Goal: Information Seeking & Learning: Learn about a topic

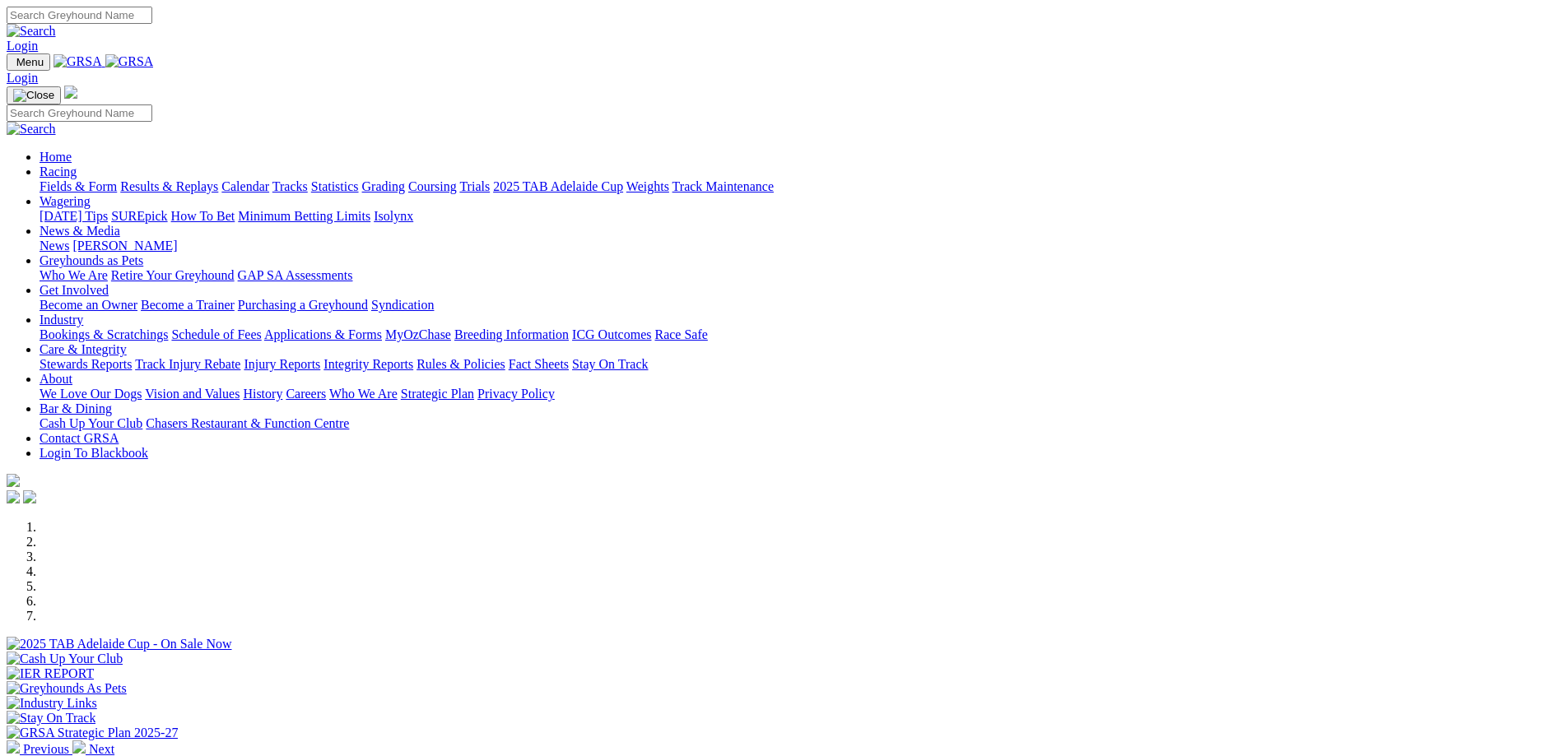
click at [76, 164] on link "Racing" at bounding box center [57, 171] width 37 height 14
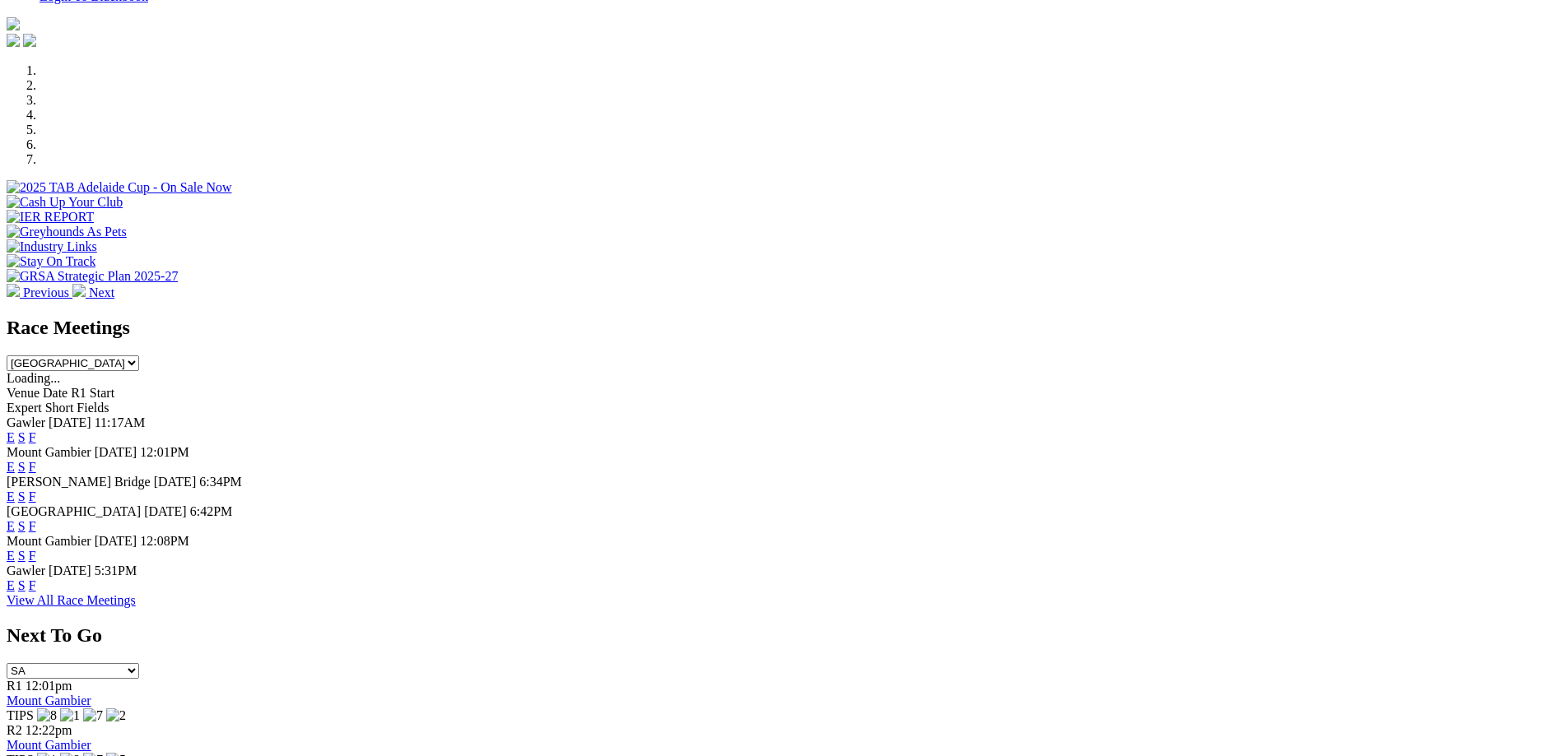
scroll to position [411, 0]
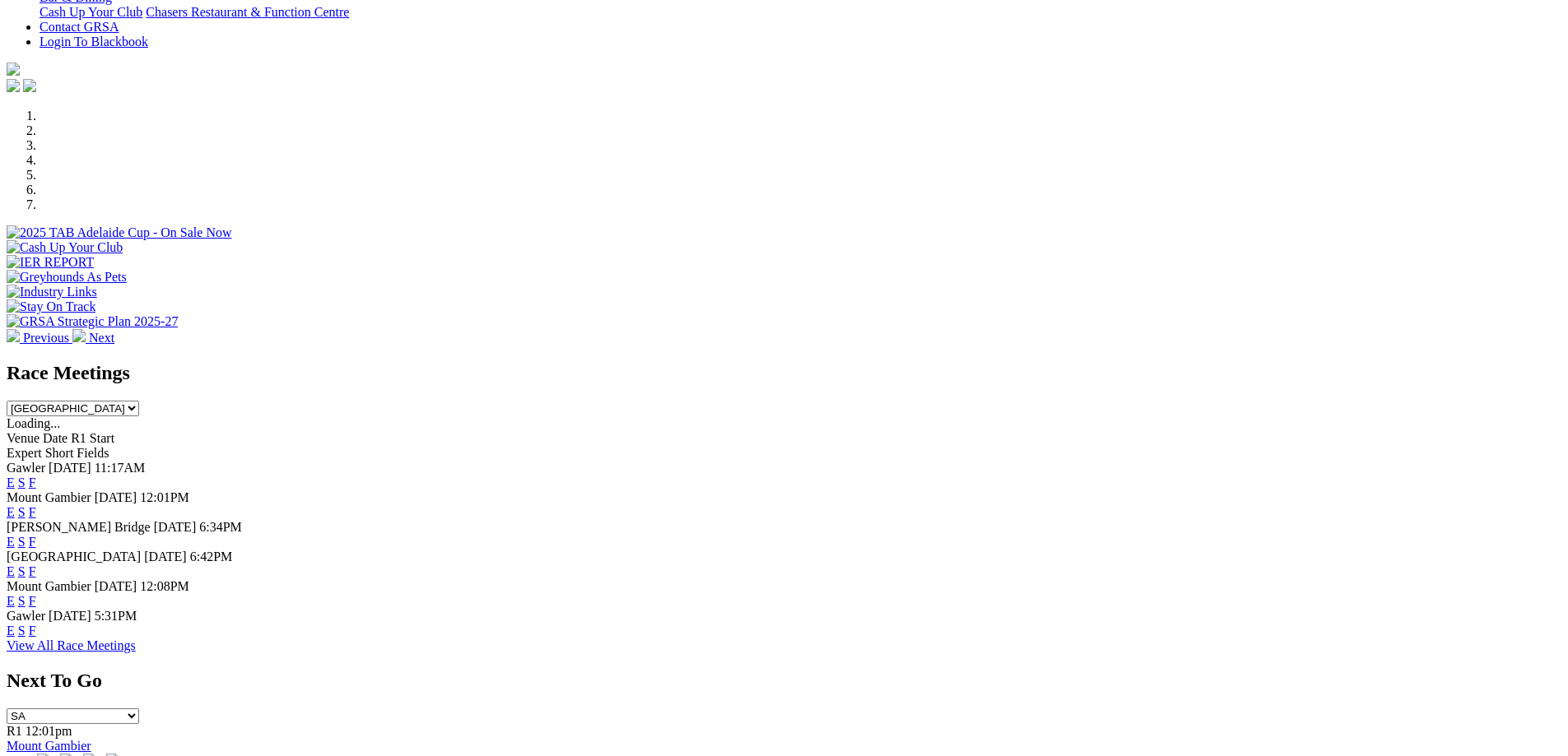
click at [139, 400] on select "South Australia New South Wales Northern Territory Queensland Tasmania Victoria…" at bounding box center [73, 408] width 133 height 15
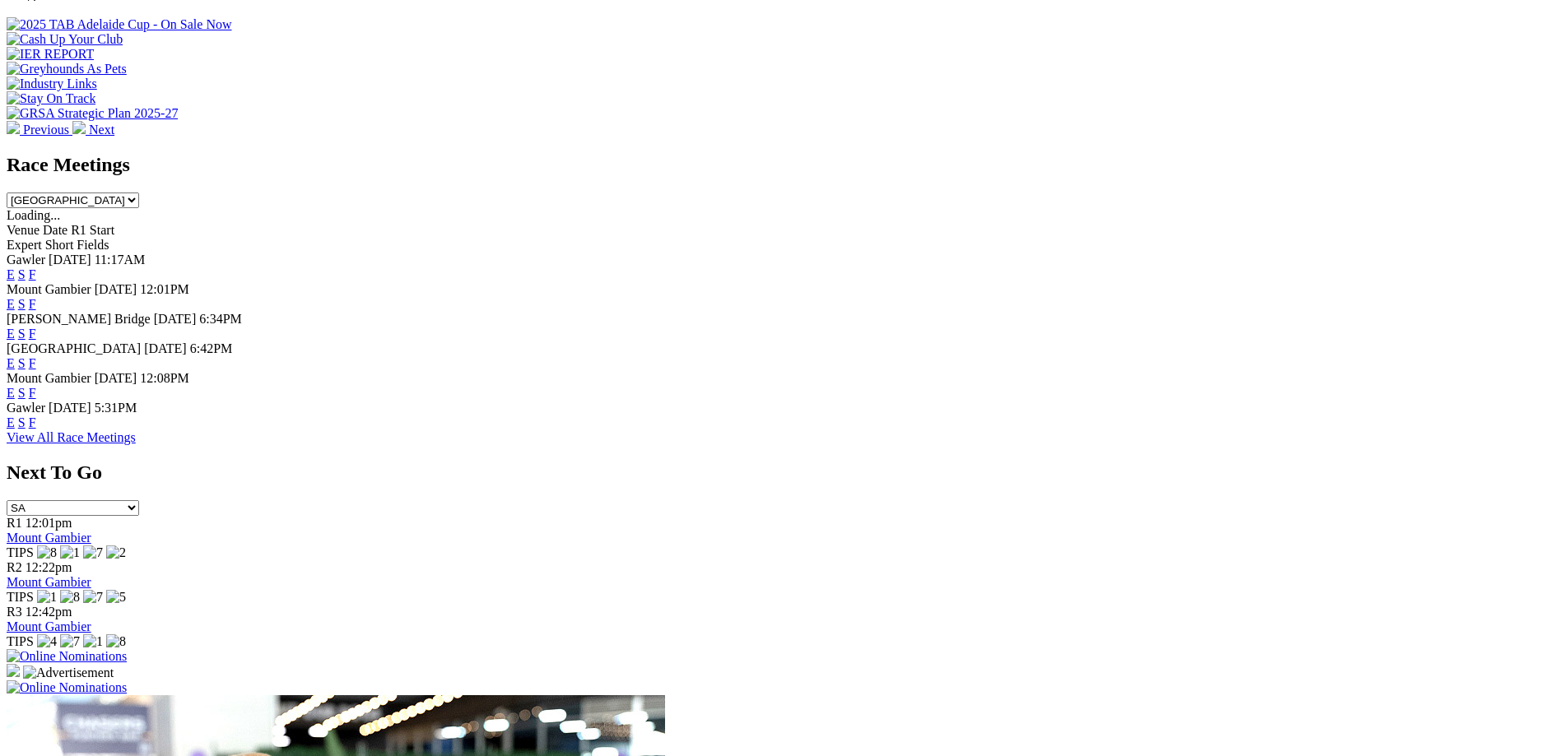
scroll to position [741, 0]
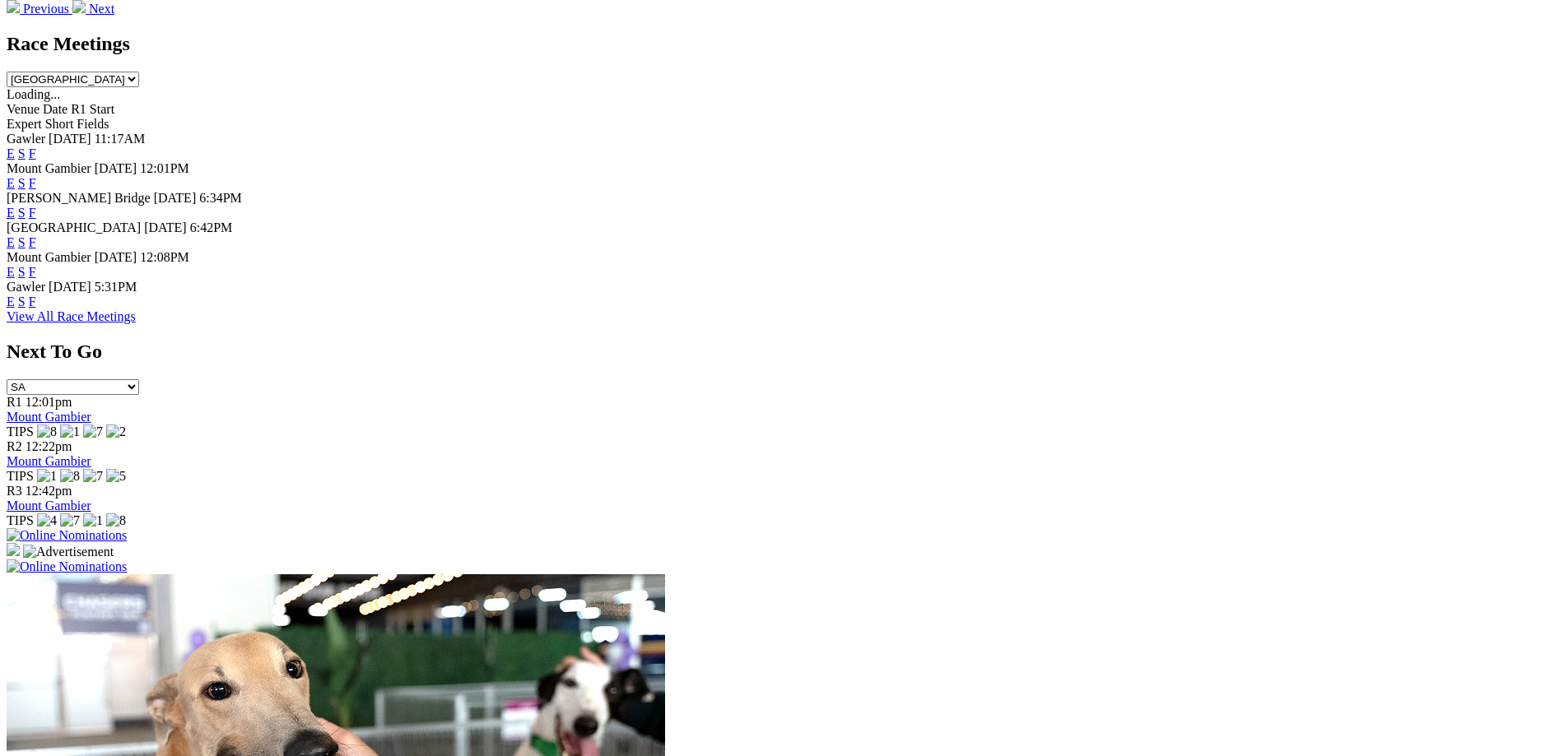
click at [136, 323] on link "View All Race Meetings" at bounding box center [71, 316] width 129 height 14
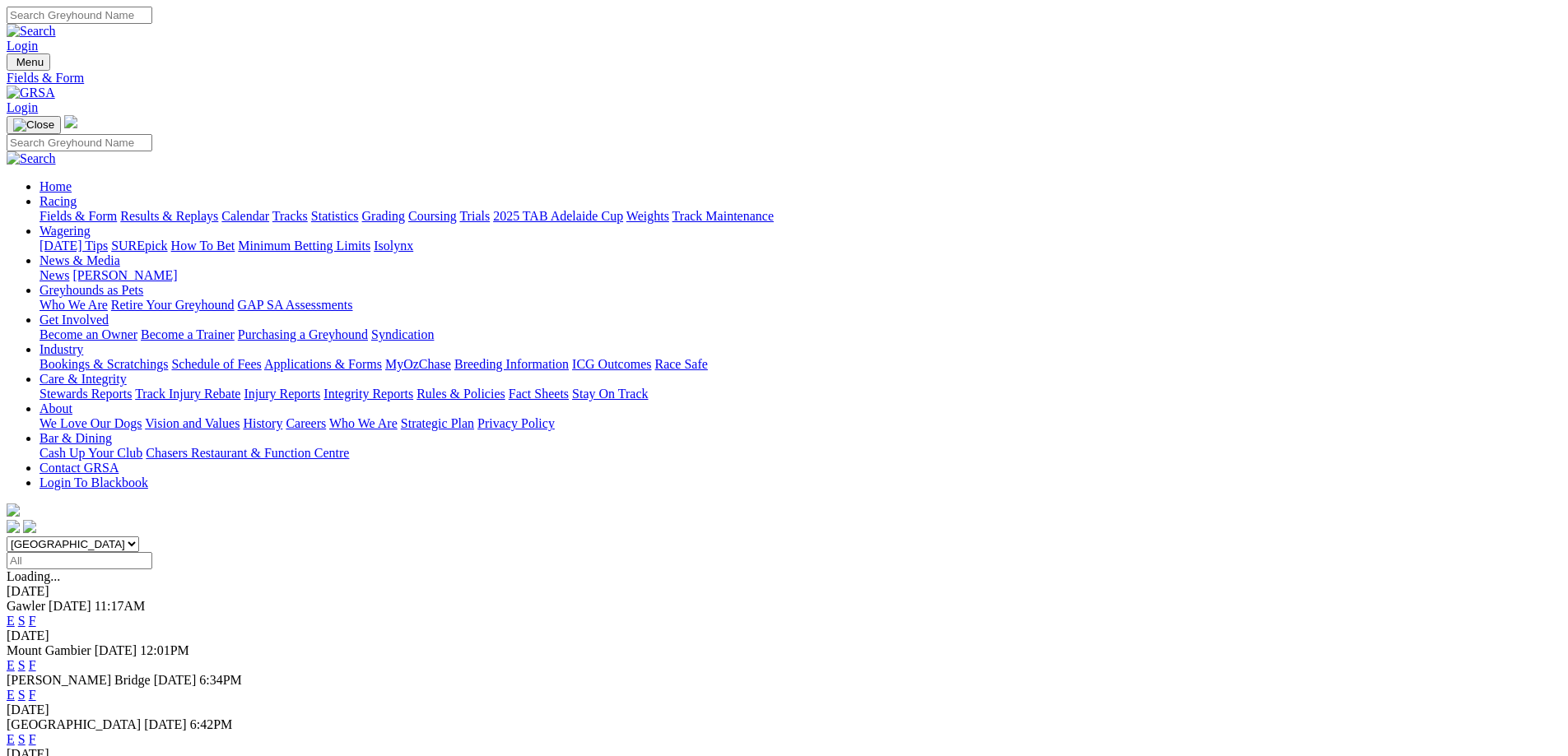
click at [270, 209] on link "Calendar" at bounding box center [246, 216] width 48 height 14
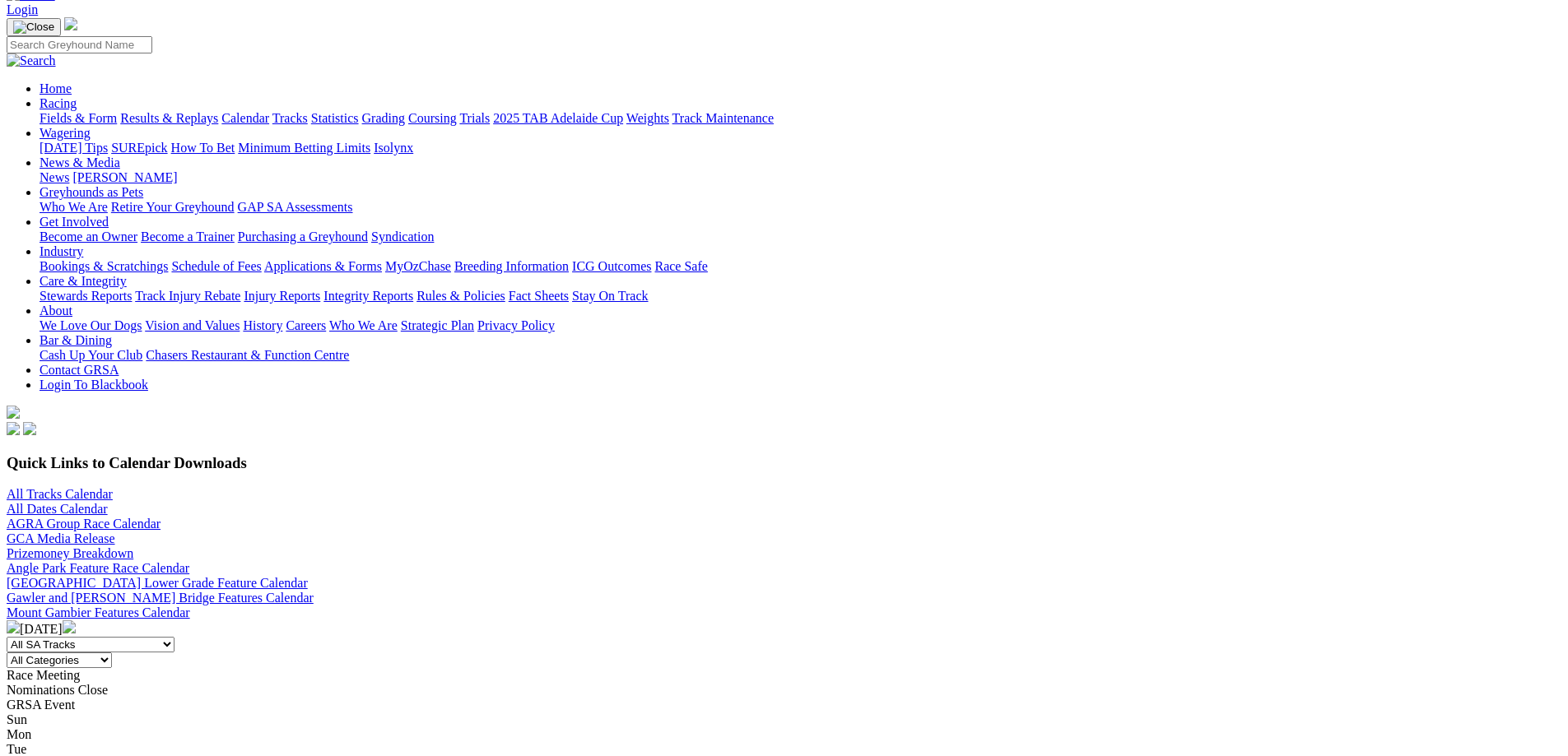
scroll to position [247, 0]
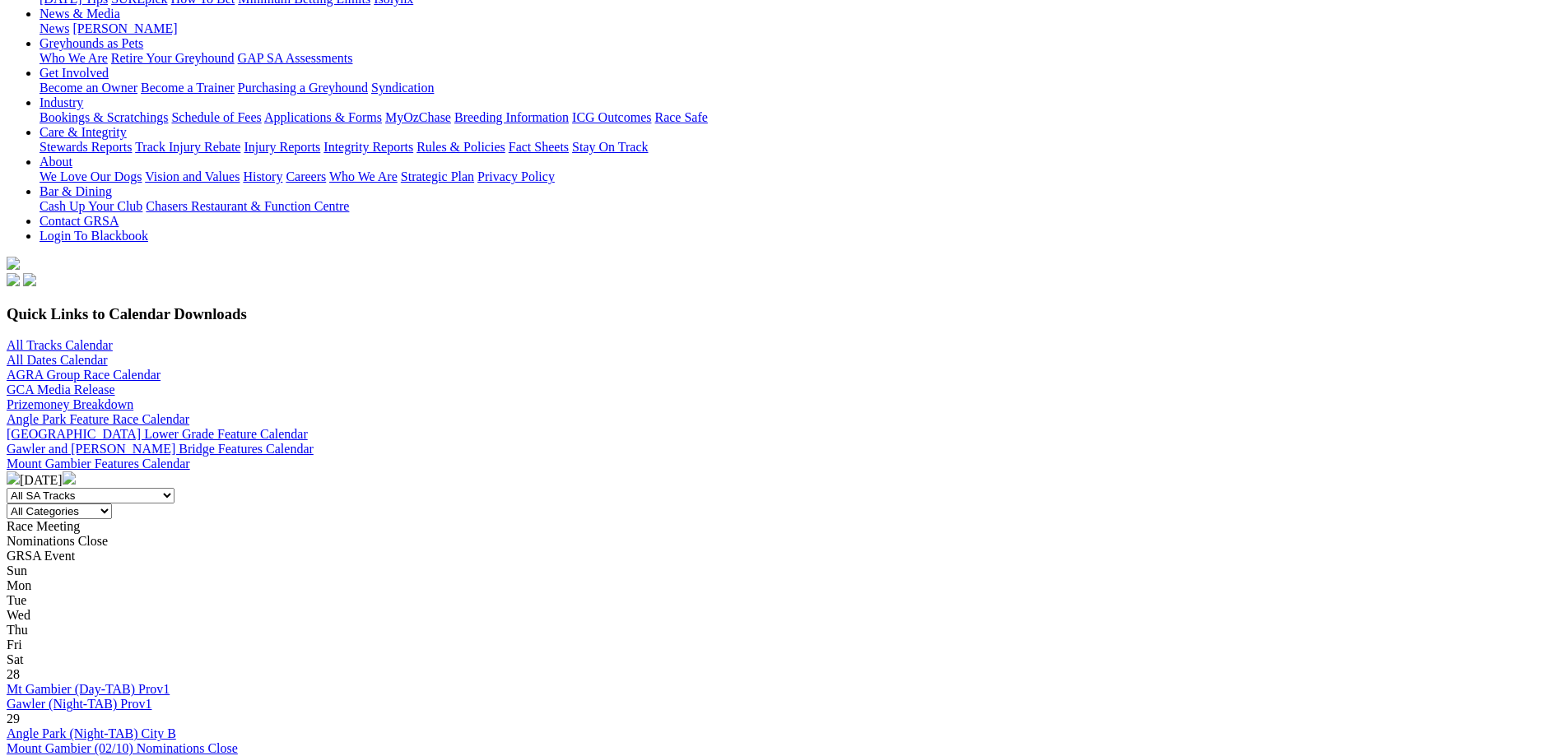
click at [76, 471] on img at bounding box center [69, 478] width 13 height 13
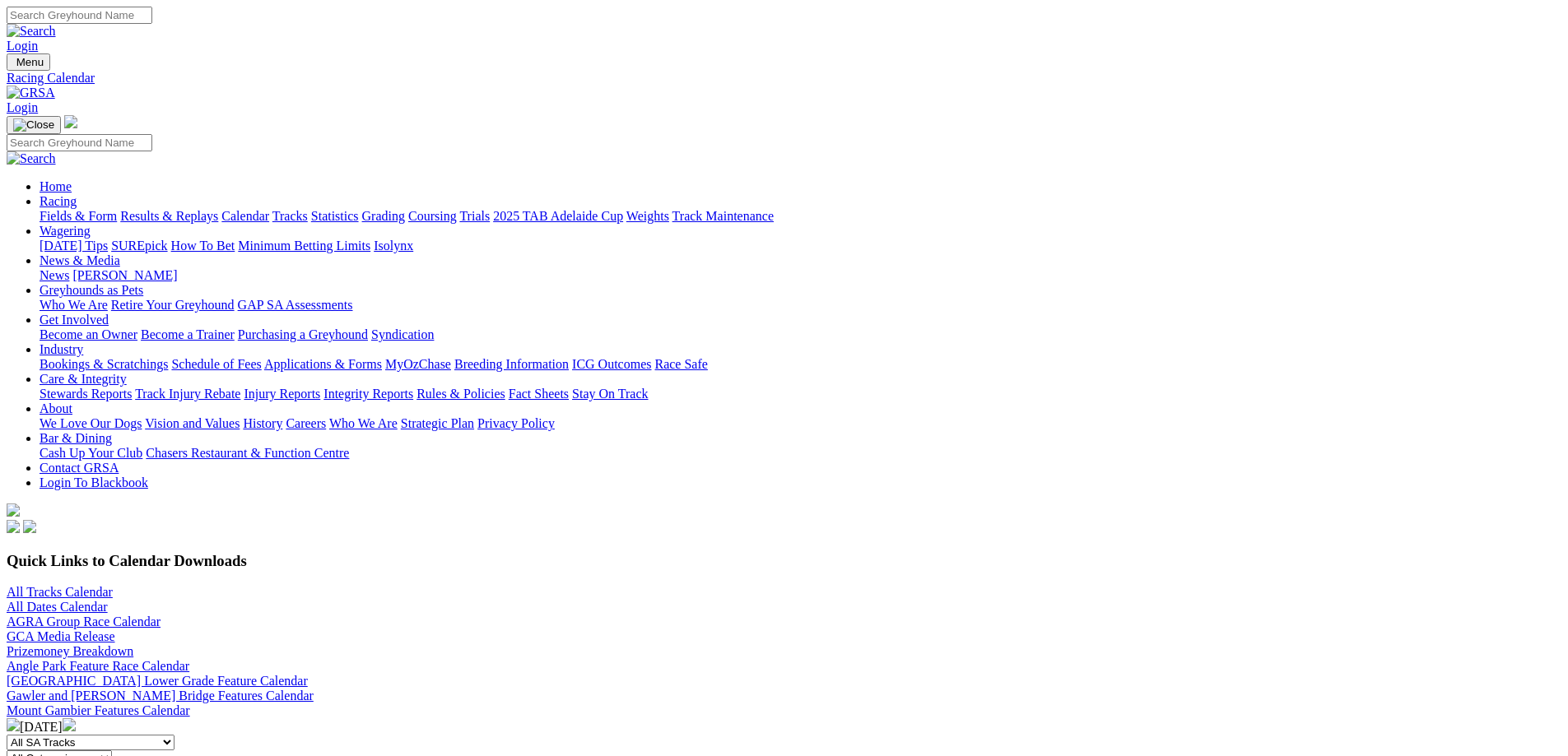
click at [76, 719] on img at bounding box center [69, 725] width 13 height 13
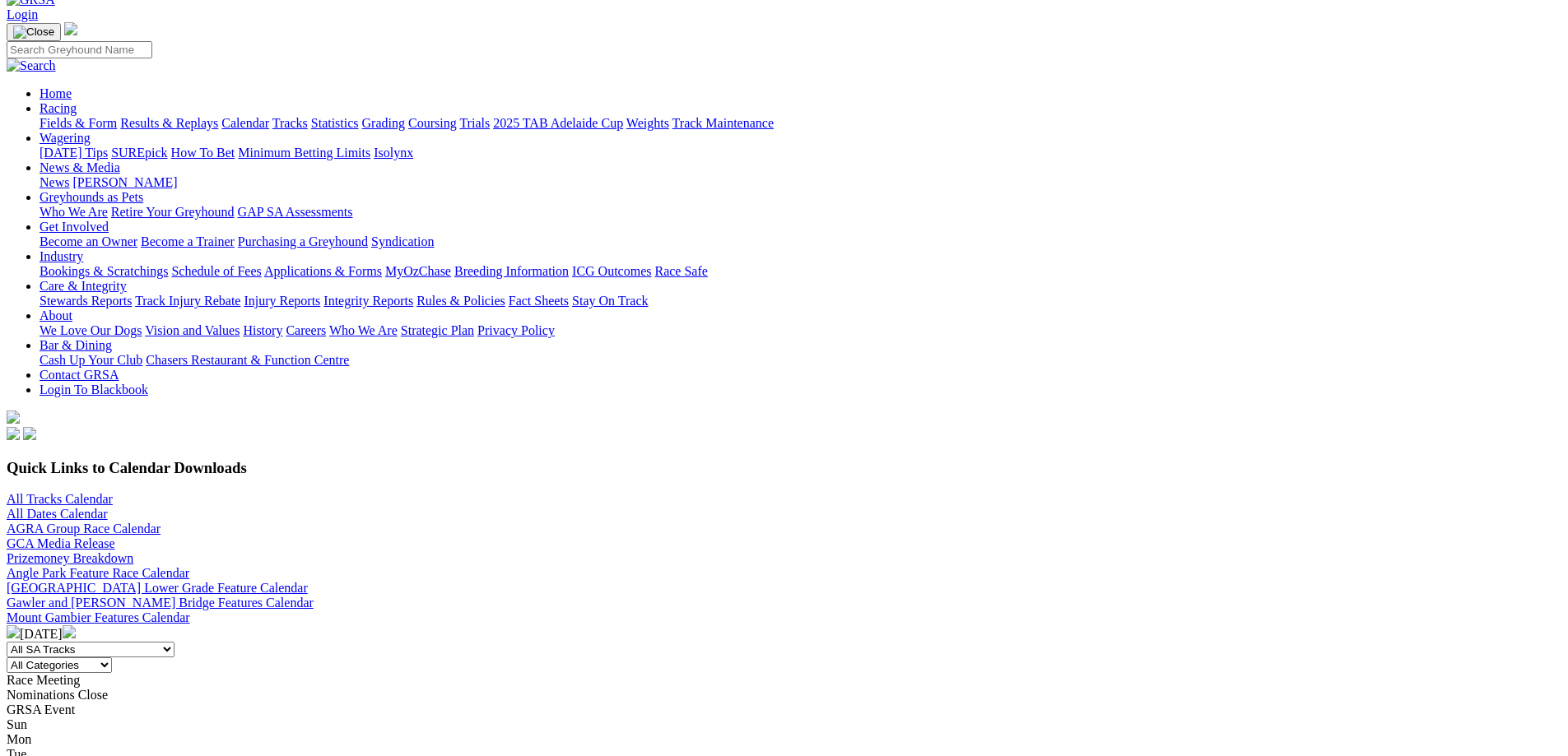
scroll to position [247, 0]
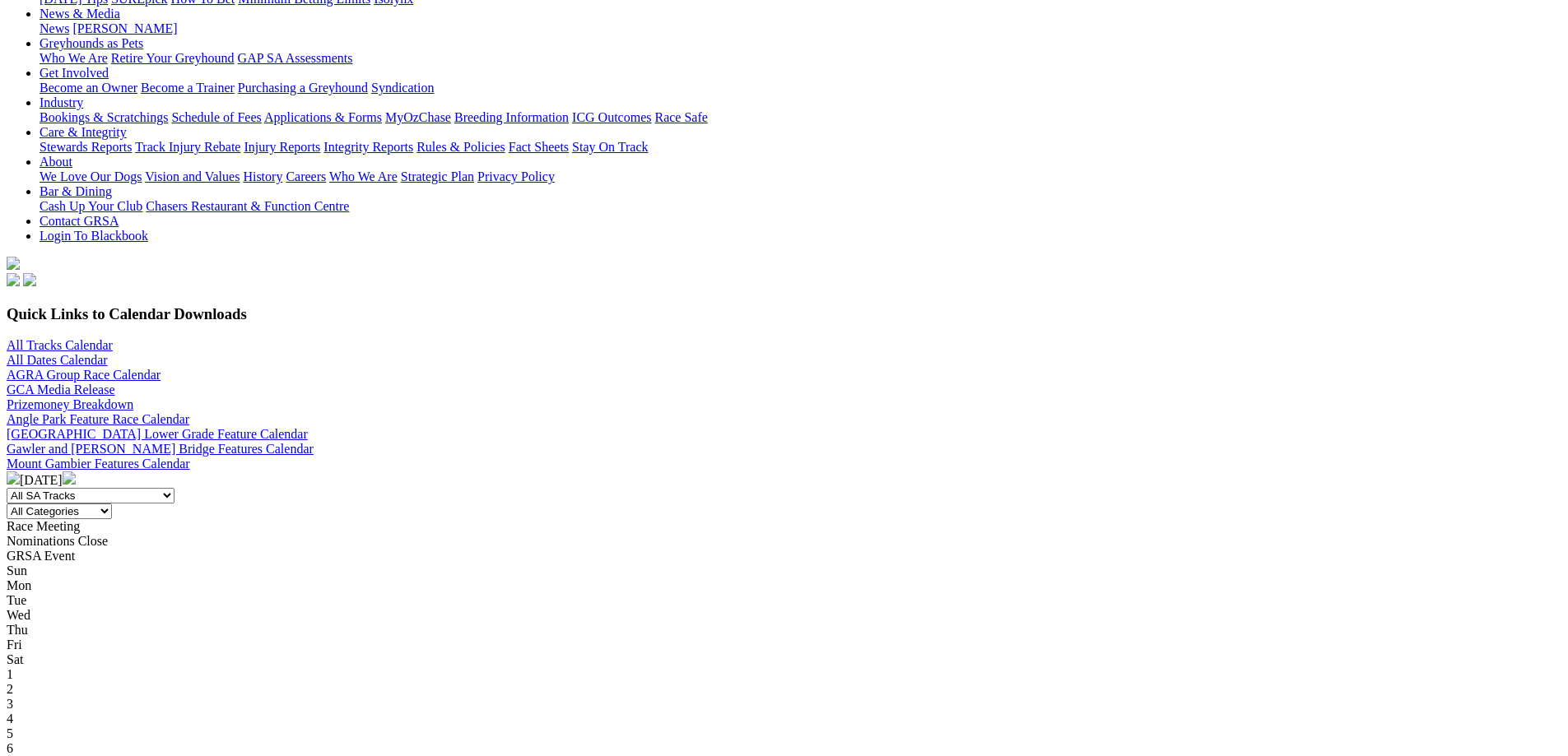
click at [20, 471] on img at bounding box center [13, 478] width 13 height 13
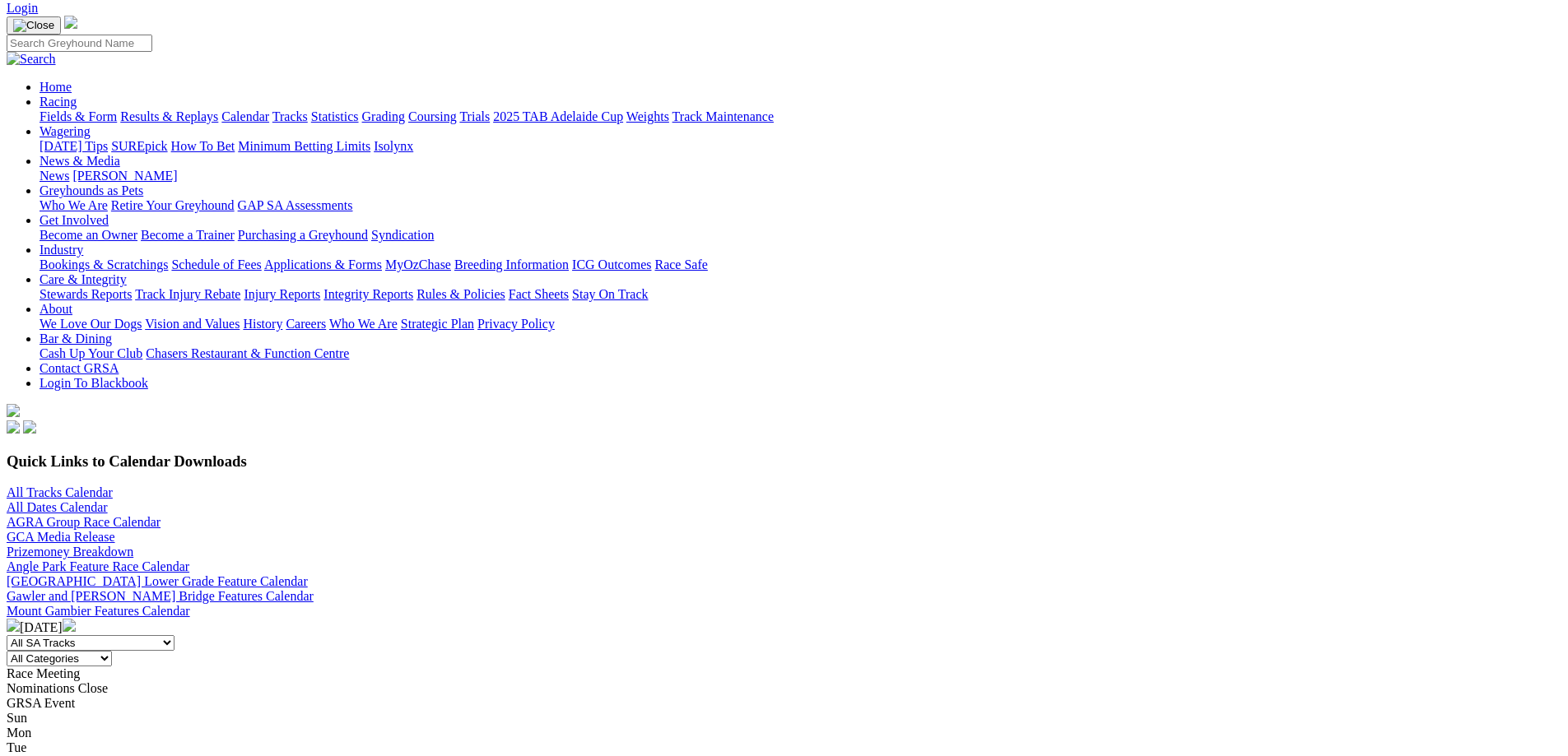
scroll to position [329, 0]
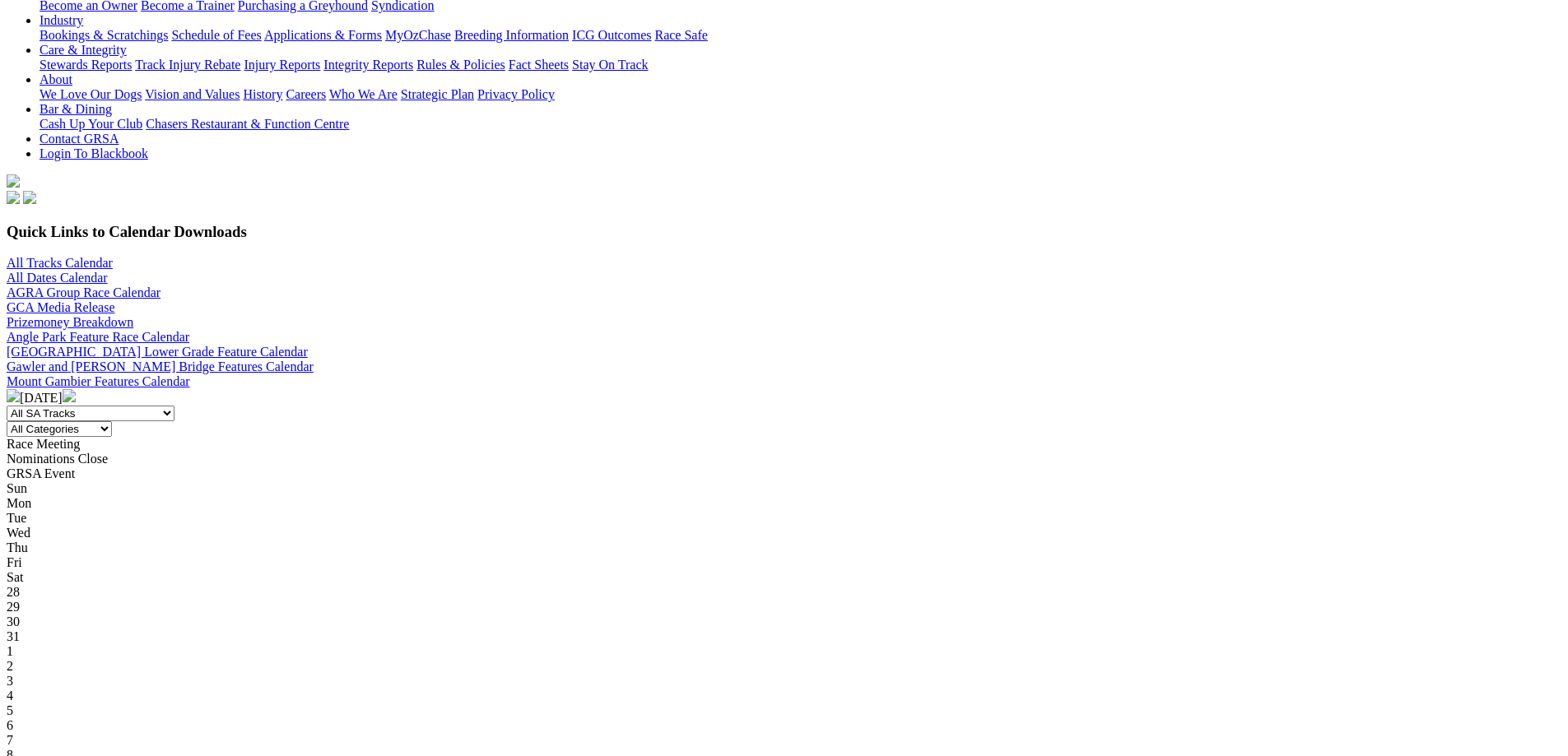
click at [20, 389] on img at bounding box center [13, 396] width 13 height 13
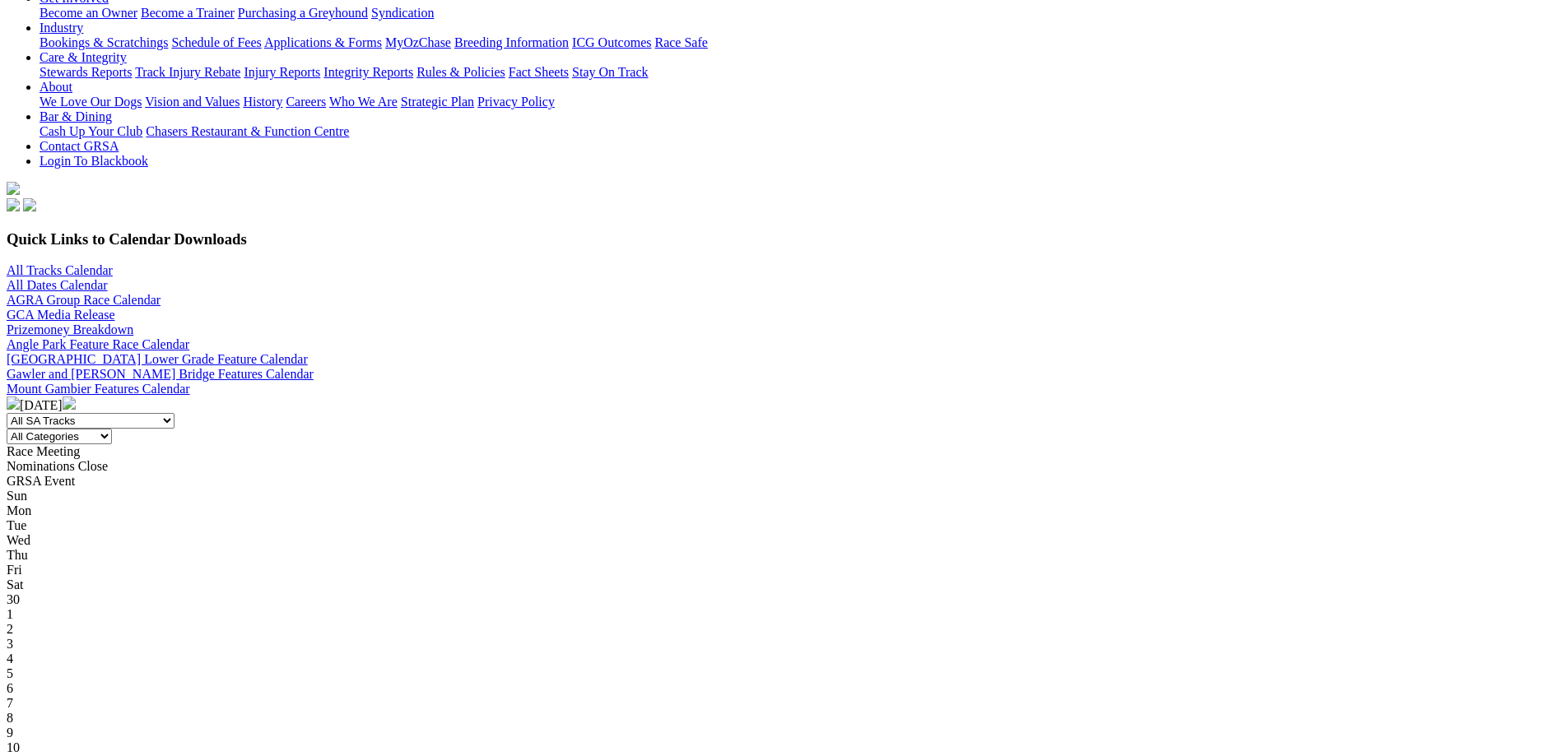
scroll to position [329, 0]
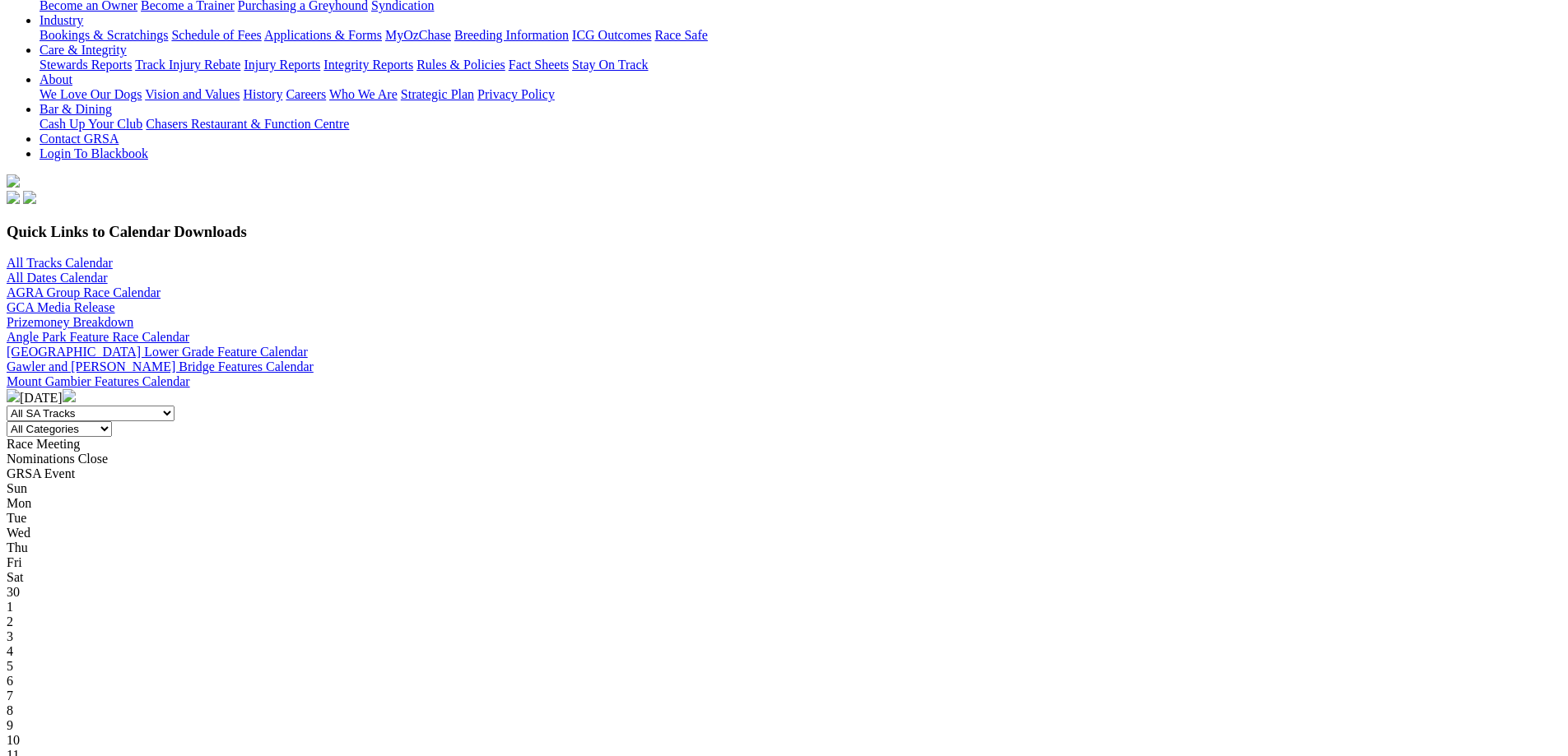
click at [175, 405] on select "All SA Tracks [GEOGRAPHIC_DATA] Gawler [GEOGRAPHIC_DATA] [PERSON_NAME][GEOGRAPH…" at bounding box center [91, 413] width 168 height 15
select select "2"
click at [175, 405] on select "All SA Tracks Angle Park Gawler Mount Gambier Murray Bridge Virginia GOTBA Cour…" at bounding box center [91, 413] width 168 height 15
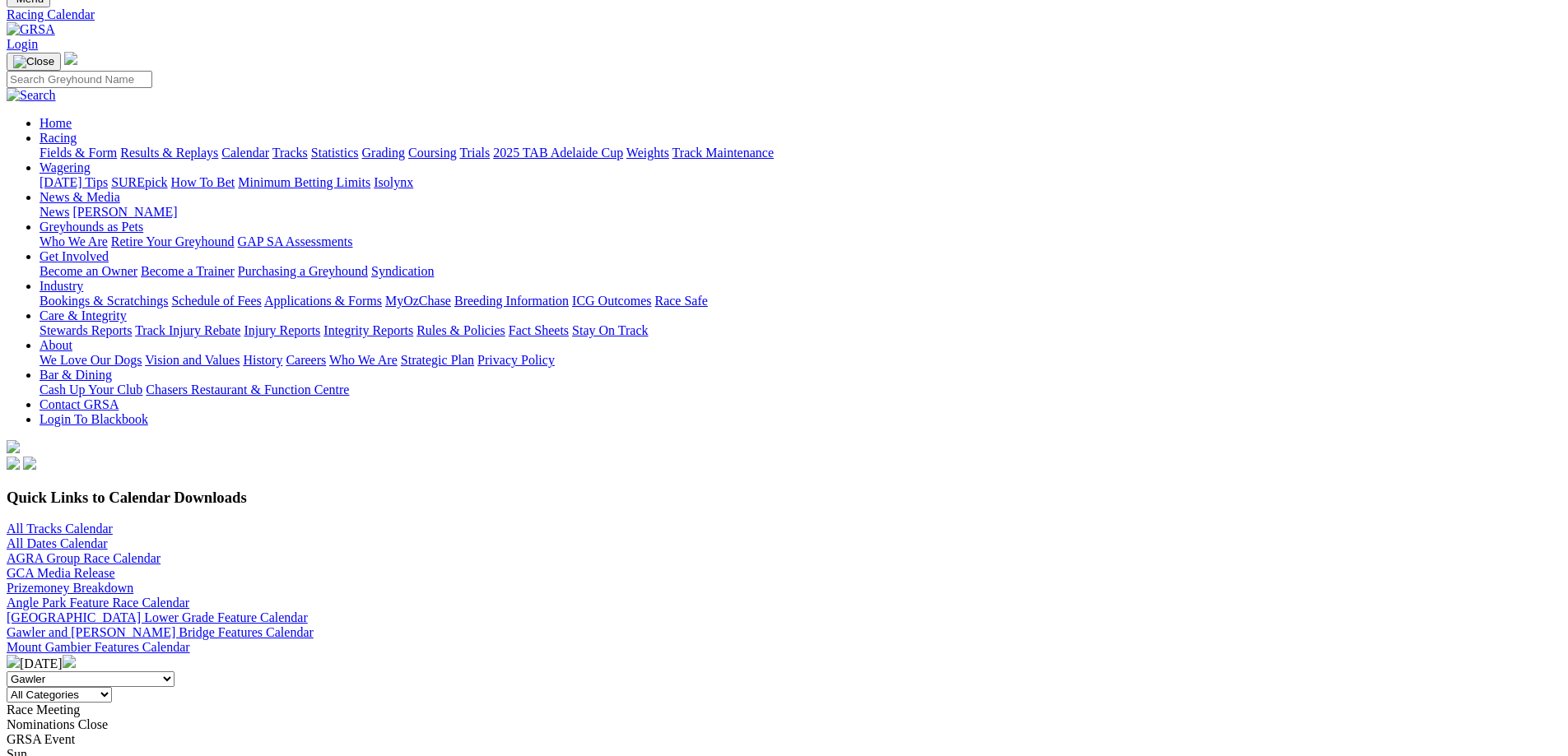
scroll to position [164, 0]
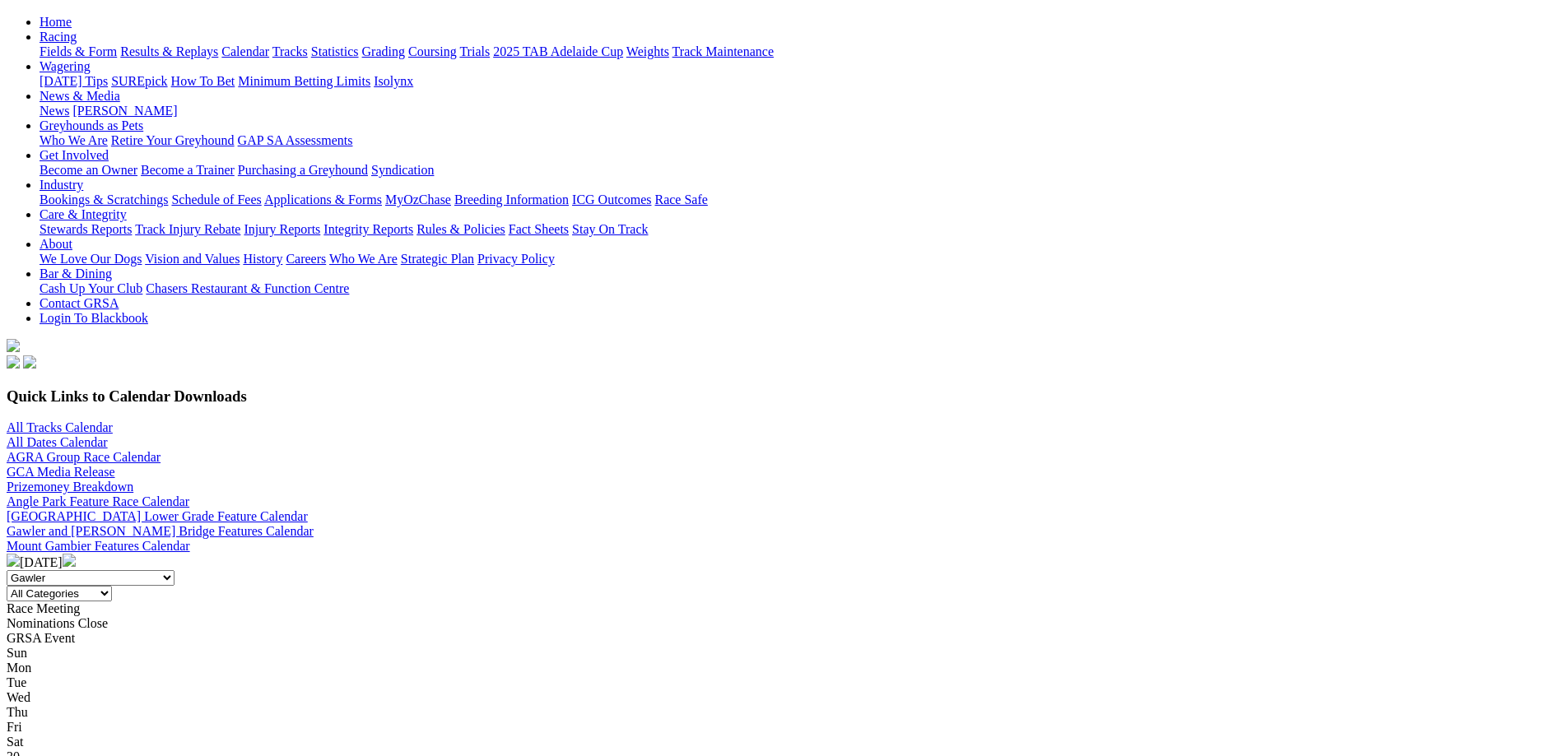
click at [20, 553] on img at bounding box center [13, 560] width 13 height 13
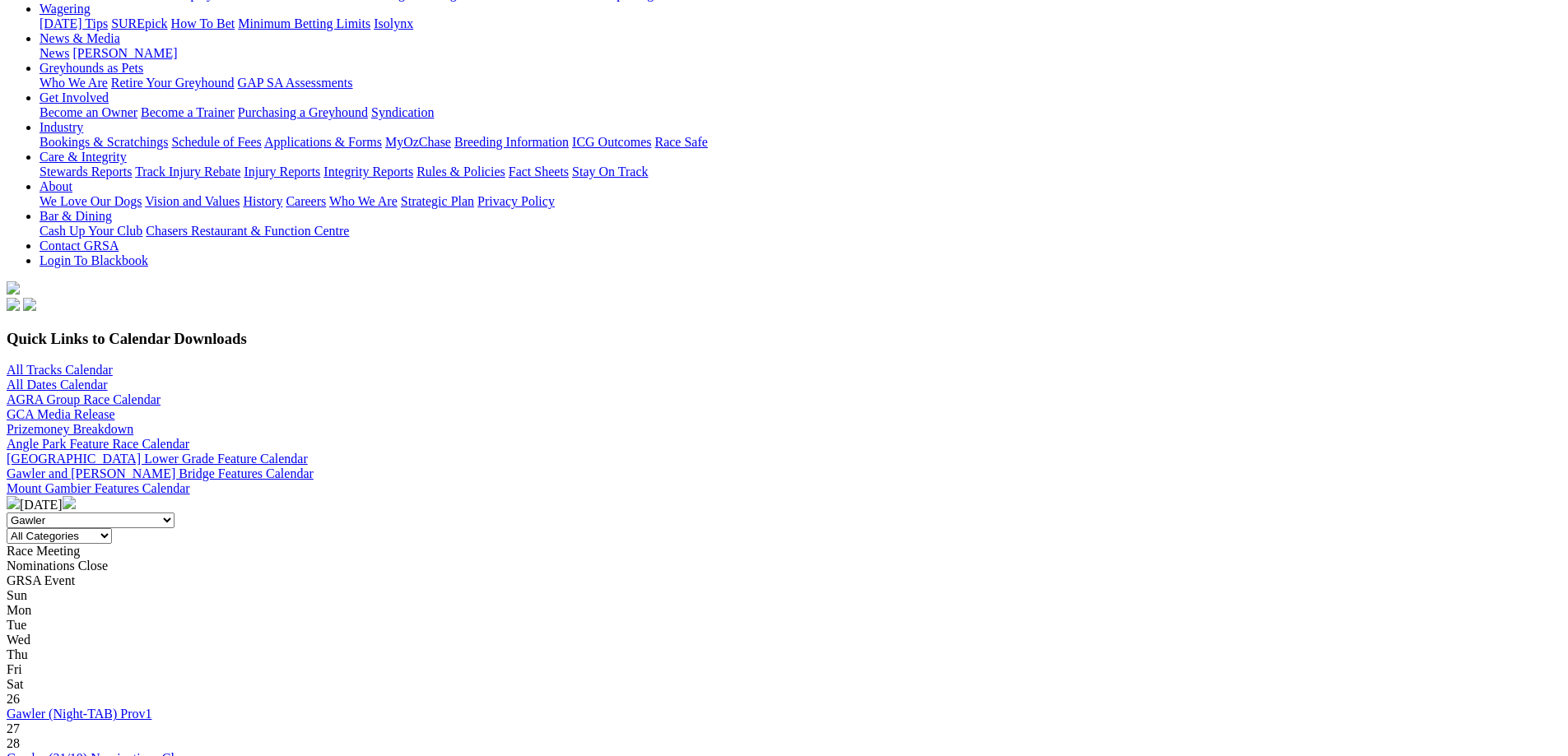
scroll to position [247, 0]
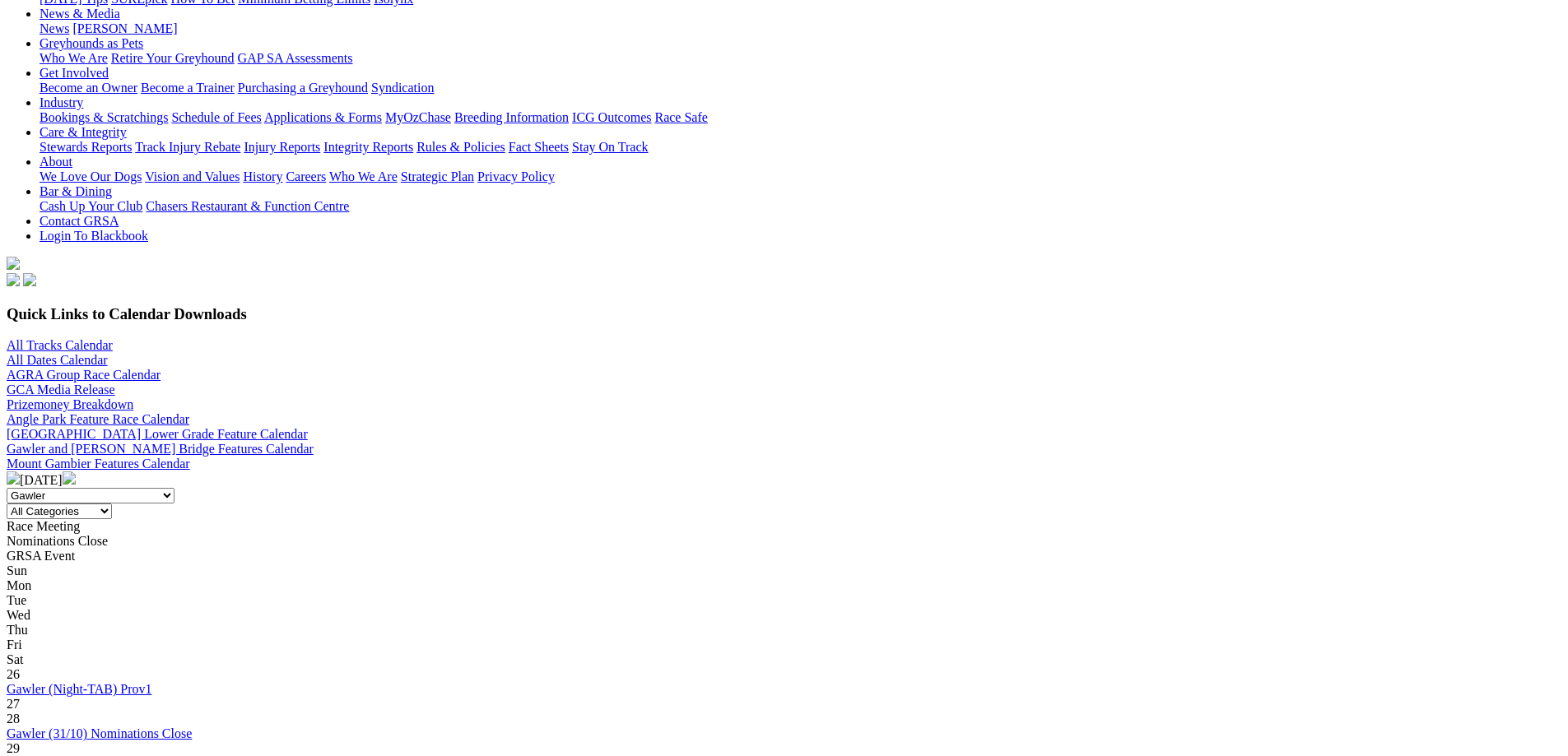
click at [144, 755] on link "Gawler (Day-TAB) Prov2" at bounding box center [76, 763] width 138 height 14
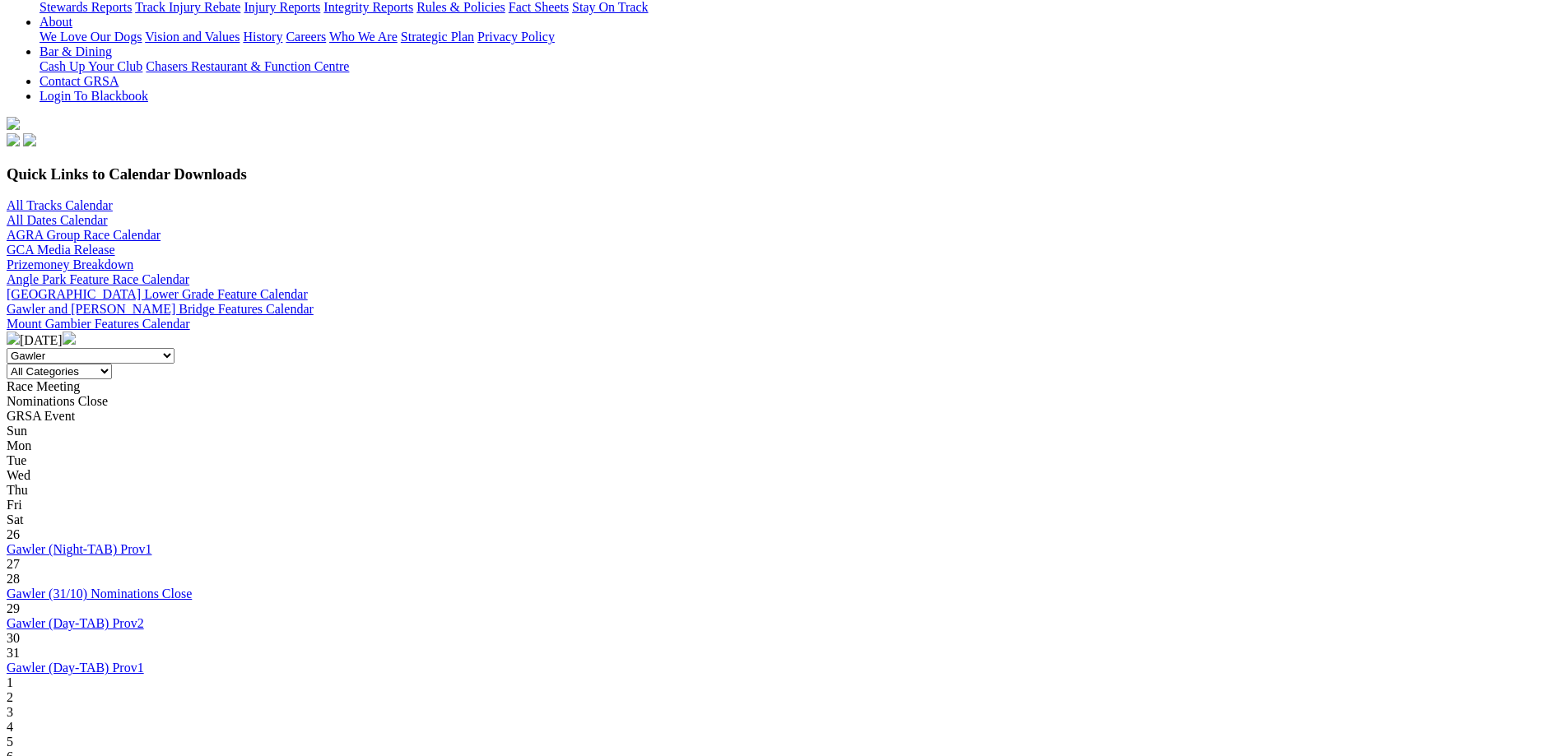
scroll to position [82, 0]
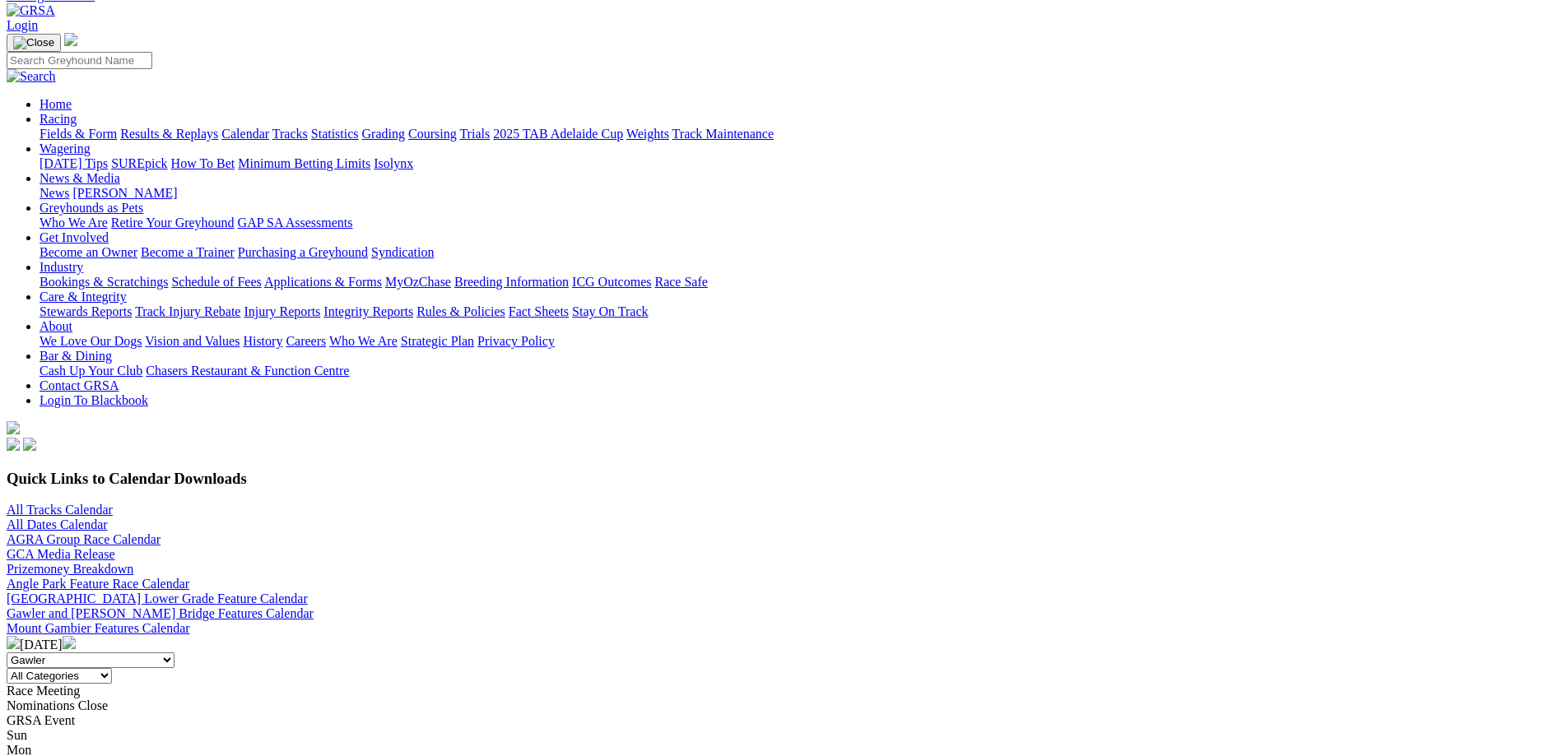
click at [108, 518] on link "All Dates Calendar" at bounding box center [57, 525] width 101 height 14
